Goal: Task Accomplishment & Management: Manage account settings

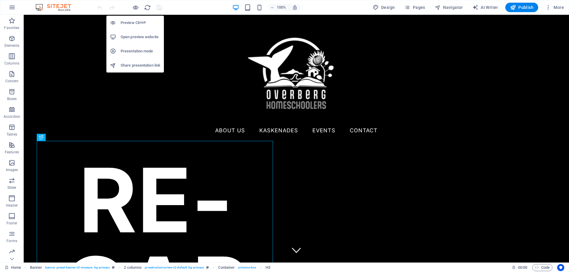
click at [134, 22] on h6 "Preview Ctrl+P" at bounding box center [141, 22] width 40 height 7
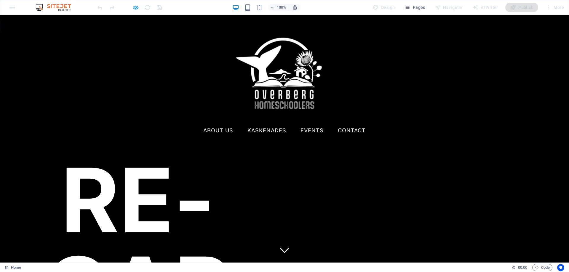
click at [233, 123] on link "ABOUT US" at bounding box center [218, 130] width 30 height 15
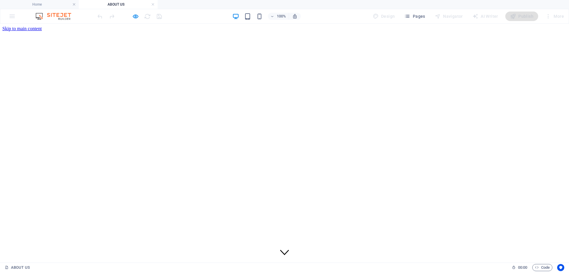
click at [45, 6] on h4 "Home" at bounding box center [39, 4] width 79 height 7
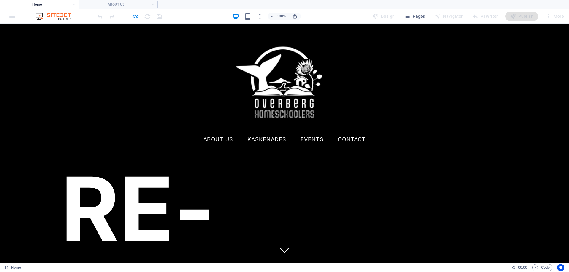
click at [324, 132] on link "EVENTS" at bounding box center [312, 139] width 23 height 15
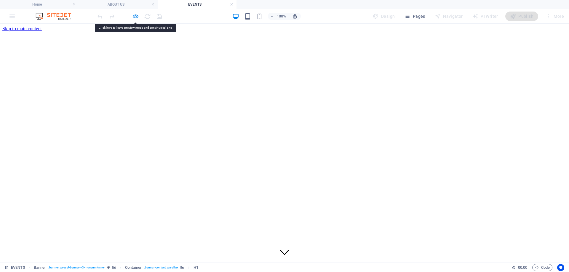
drag, startPoint x: 355, startPoint y: 154, endPoint x: 513, endPoint y: 112, distance: 164.0
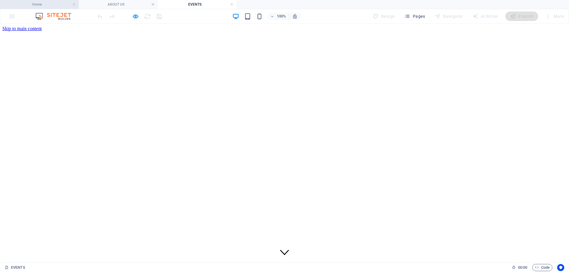
click at [42, 3] on h4 "Home" at bounding box center [39, 4] width 79 height 7
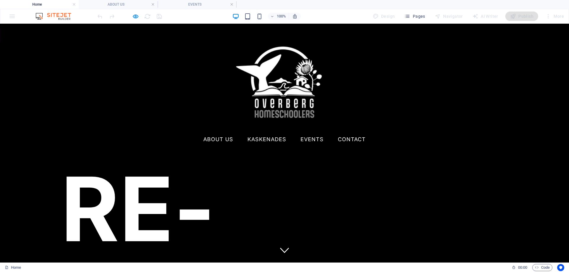
click at [286, 132] on link "KASKENADES" at bounding box center [267, 139] width 39 height 15
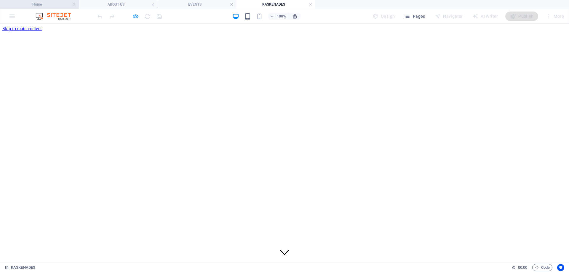
click at [50, 6] on h4 "Home" at bounding box center [39, 4] width 79 height 7
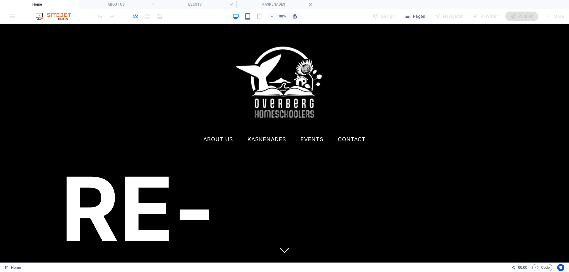
click at [366, 132] on link "CONTACT" at bounding box center [352, 139] width 28 height 15
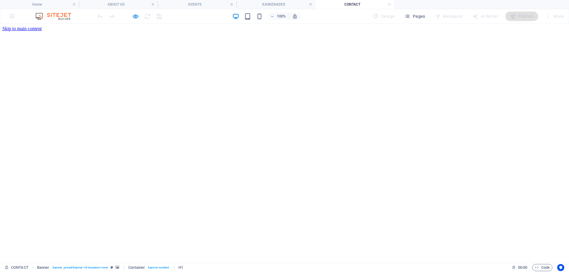
click at [392, 4] on h4 "CONTACT" at bounding box center [354, 4] width 79 height 7
click at [134, 16] on icon "button" at bounding box center [135, 16] width 7 height 7
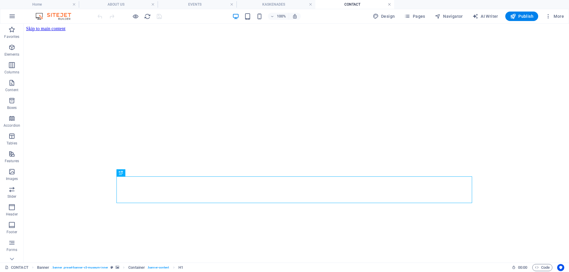
click at [390, 5] on link at bounding box center [390, 5] width 4 height 6
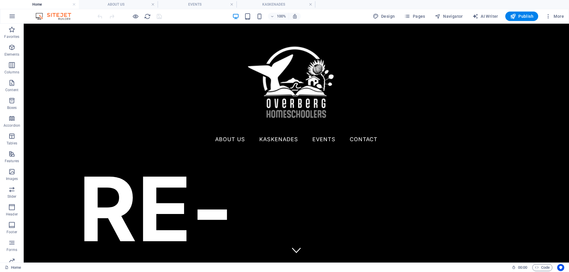
click at [312, 5] on link at bounding box center [311, 5] width 4 height 6
click at [152, 5] on link at bounding box center [153, 5] width 4 height 6
click at [554, 15] on span "More" at bounding box center [555, 16] width 19 height 6
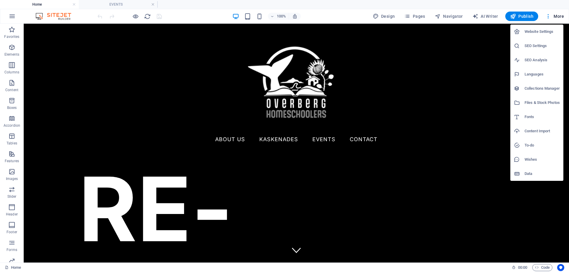
click at [548, 33] on h6 "Website Settings" at bounding box center [542, 31] width 35 height 7
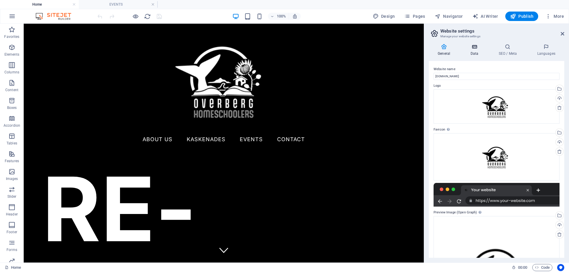
click at [474, 50] on h4 "Data" at bounding box center [476, 50] width 28 height 12
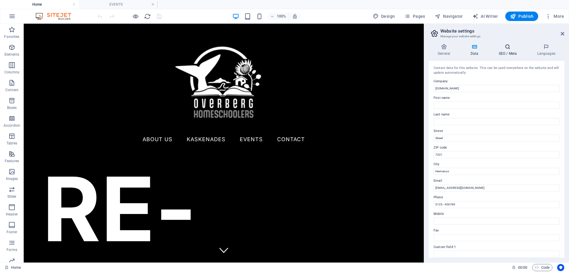
click at [506, 47] on icon at bounding box center [508, 47] width 36 height 6
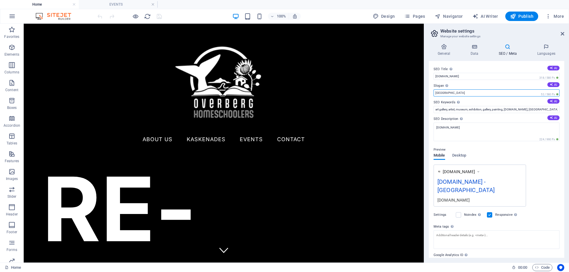
drag, startPoint x: 456, startPoint y: 112, endPoint x: 421, endPoint y: 88, distance: 42.0
paste input "We are Co-labbing with an awesome TEAM of Homeschool moms to organize events in…"
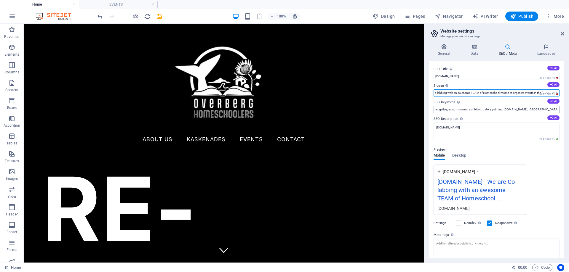
type input "We are Co-labbing with an awesome TEAM of Homeschool moms to organize events in…"
drag, startPoint x: 530, startPoint y: 133, endPoint x: 449, endPoint y: 131, distance: 81.6
type input "[DOMAIN_NAME], [GEOGRAPHIC_DATA]"
drag, startPoint x: 501, startPoint y: 111, endPoint x: 430, endPoint y: 110, distance: 70.9
click at [430, 110] on div "SEO Title The title of your website - make it something that stands out in sear…" at bounding box center [497, 159] width 136 height 197
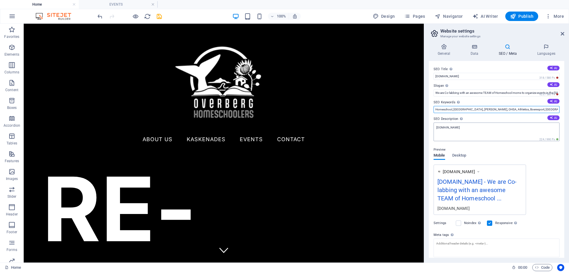
type input "Homeschool, [GEOGRAPHIC_DATA], [PERSON_NAME], OHSA, Athletics, Boeresport, [GEO…"
click at [509, 129] on textarea "[DOMAIN_NAME]" at bounding box center [497, 132] width 126 height 19
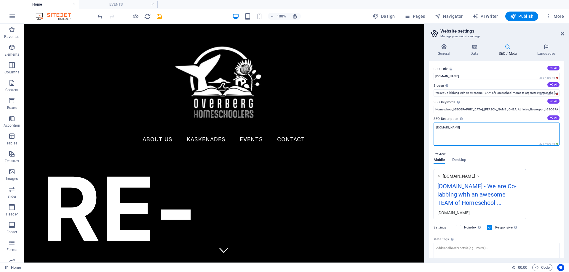
drag, startPoint x: 546, startPoint y: 153, endPoint x: 422, endPoint y: 127, distance: 125.9
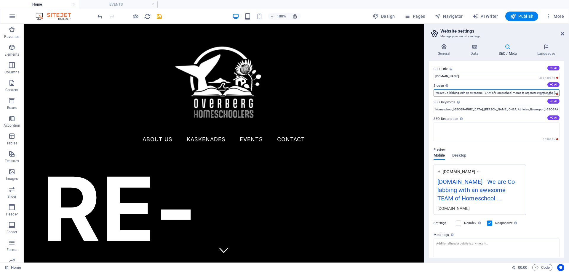
click at [449, 93] on input "We are Co-labbing with an awesome TEAM of Homeschool moms to organize events in…" at bounding box center [497, 93] width 126 height 7
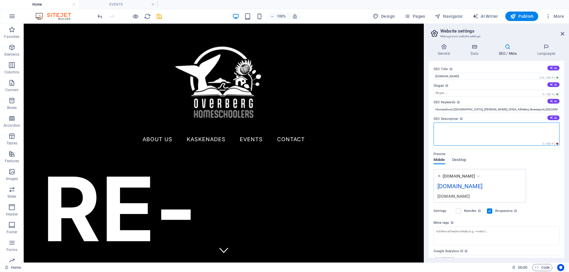
click at [465, 131] on textarea "SEO Description Describe the contents of your website - this is crucial for sea…" at bounding box center [497, 134] width 126 height 23
paste textarea "We are Co-labbing with an awesome TEAM of Homeschool moms to organize events in…"
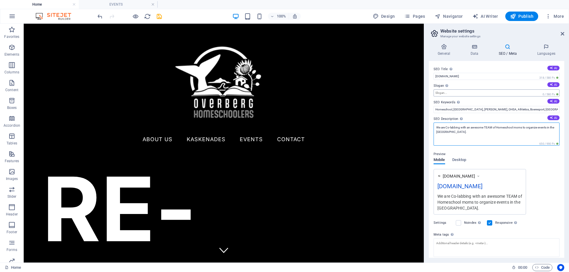
type textarea "We are Co-labbing with an awesome TEAM of Homeschool moms to organize events in…"
click at [441, 93] on input "Slogan The slogan of your website. AI" at bounding box center [497, 93] width 126 height 7
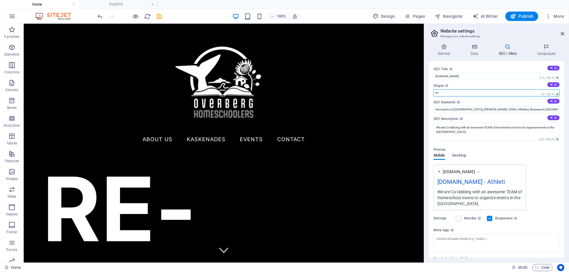
type input "A"
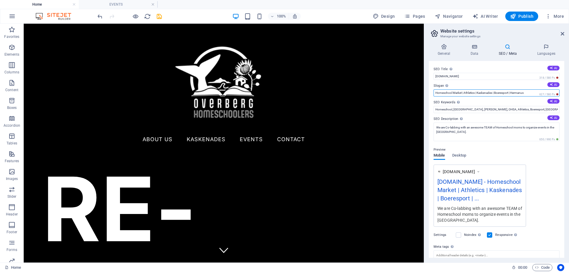
drag, startPoint x: 524, startPoint y: 93, endPoint x: 511, endPoint y: 93, distance: 13.4
click at [511, 93] on input "Homeschool Market | Athletics | Kaskenades | Boeresport | Hermanus" at bounding box center [497, 93] width 126 height 7
click at [434, 93] on input "Homeschool Market | Athletics | Kaskenades | Boeresport" at bounding box center [497, 93] width 126 height 7
drag, startPoint x: 473, startPoint y: 117, endPoint x: 423, endPoint y: 95, distance: 54.6
type input "Hermanus Homeschool Market | Athletics | Kaskenades | Boeresport"
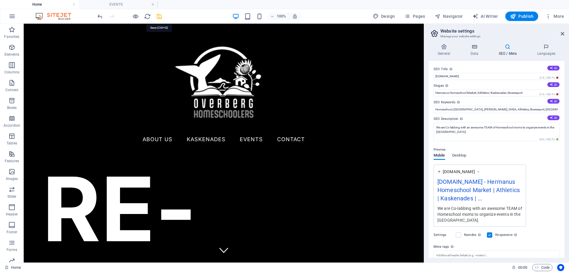
click at [161, 16] on icon "save" at bounding box center [159, 16] width 7 height 7
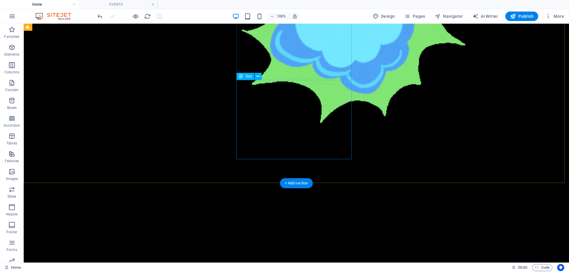
scroll to position [741, 0]
